Goal: Information Seeking & Learning: Understand process/instructions

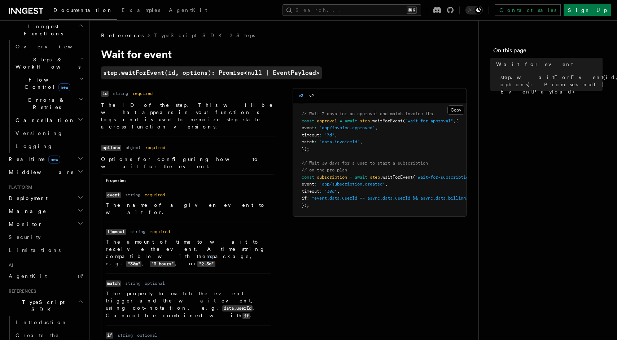
click at [75, 218] on h2 "Monitor" at bounding box center [45, 224] width 79 height 13
click at [77, 218] on h2 "Monitor" at bounding box center [45, 224] width 79 height 13
click at [84, 205] on h2 "Manage" at bounding box center [45, 211] width 79 height 13
click at [74, 192] on h2 "Deployment" at bounding box center [45, 198] width 79 height 13
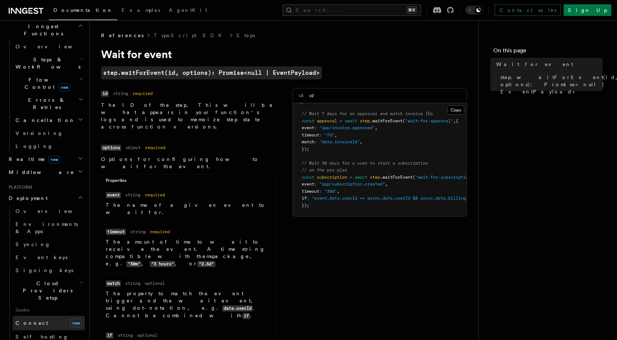
click at [35, 320] on span "Connect" at bounding box center [32, 323] width 32 height 6
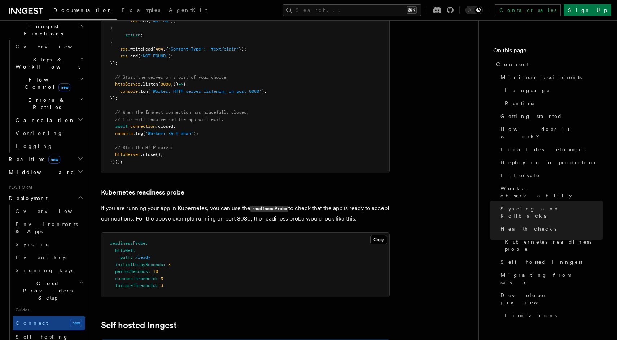
scroll to position [3306, 0]
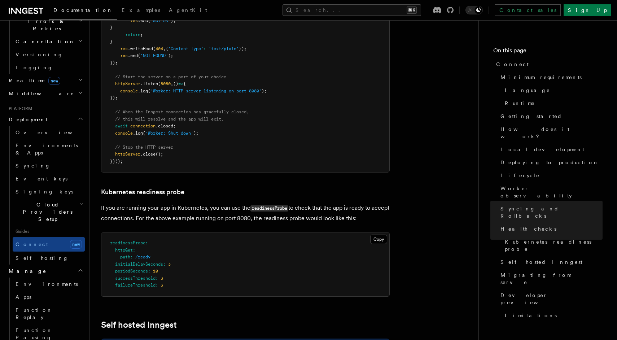
scroll to position [328, 0]
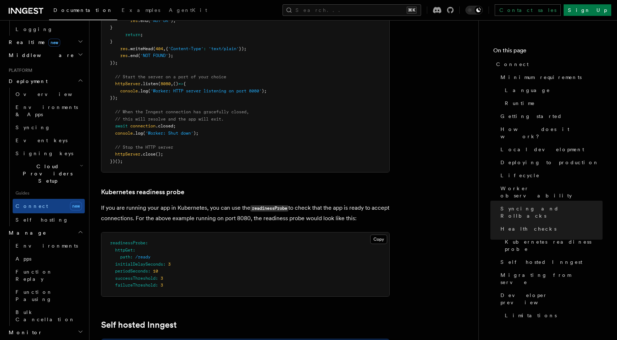
click at [32, 326] on h2 "Monitor" at bounding box center [45, 332] width 79 height 13
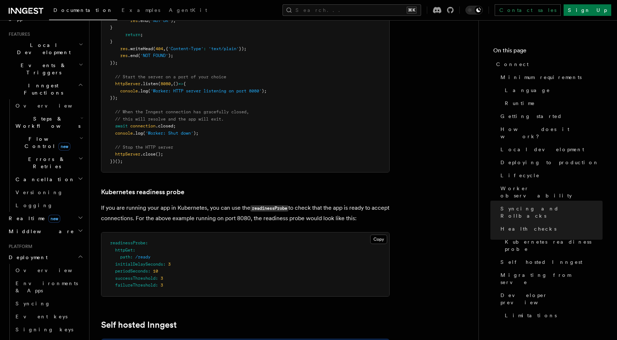
scroll to position [152, 0]
click at [29, 136] on span "Flow Control new" at bounding box center [46, 143] width 67 height 14
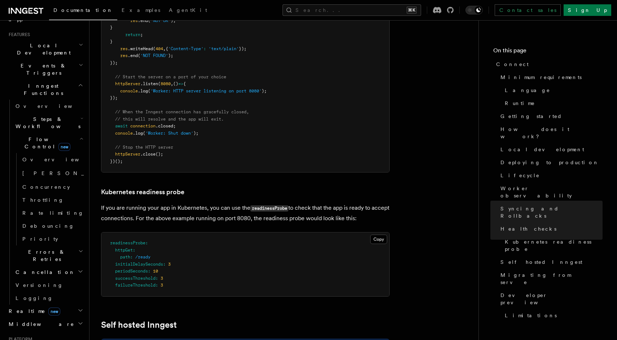
click at [29, 136] on span "Flow Control new" at bounding box center [46, 143] width 67 height 14
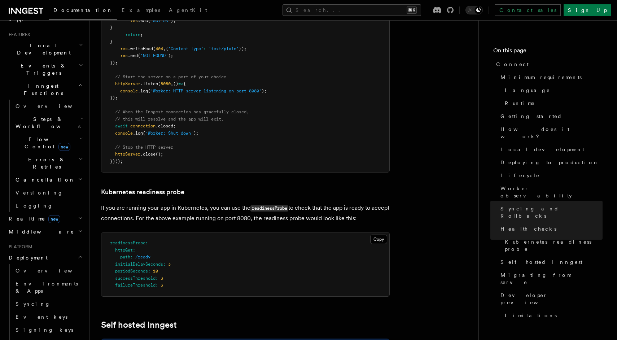
click at [12, 147] on ul "Overview Steps & Workflows Flow Control new Errors & Retries Cancellation Versi…" at bounding box center [46, 156] width 75 height 113
click at [19, 215] on span "Realtime new" at bounding box center [33, 218] width 55 height 7
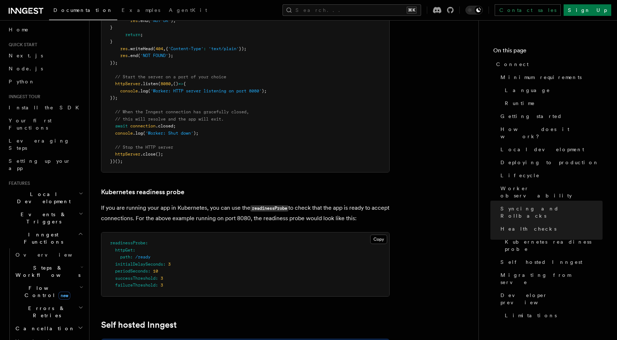
scroll to position [0, 0]
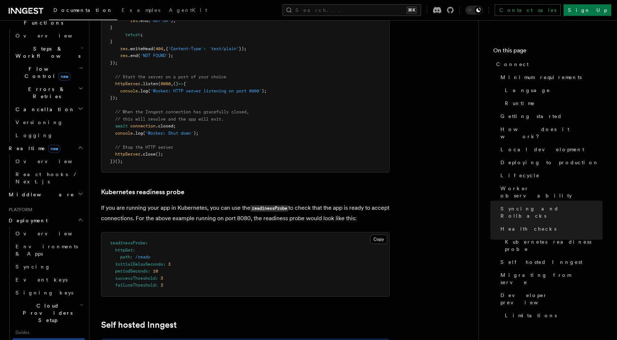
click at [48, 302] on span "Cloud Providers Setup" at bounding box center [46, 313] width 67 height 22
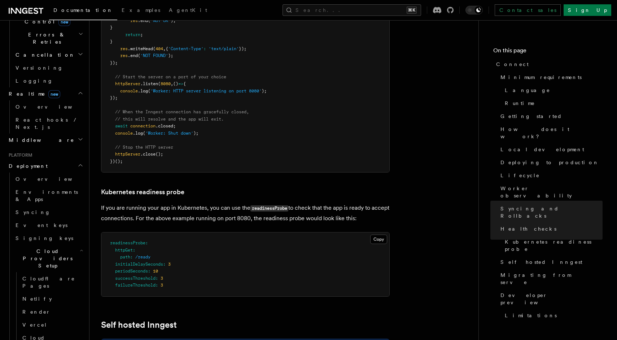
scroll to position [287, 0]
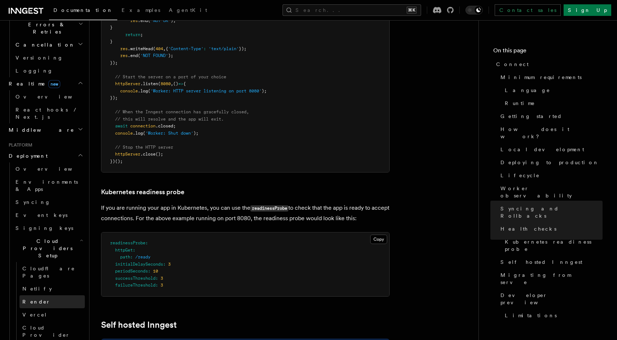
click at [54, 295] on link "Render" at bounding box center [51, 301] width 65 height 13
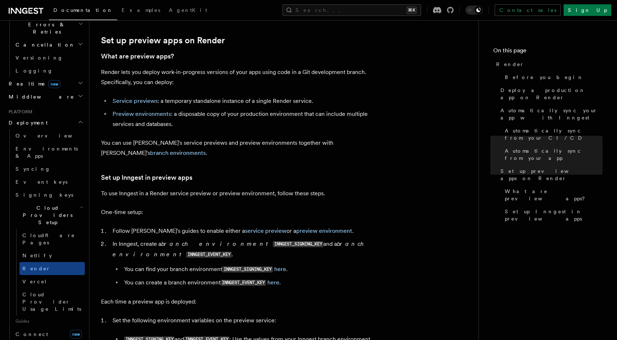
scroll to position [1165, 0]
